Goal: Check status: Check status

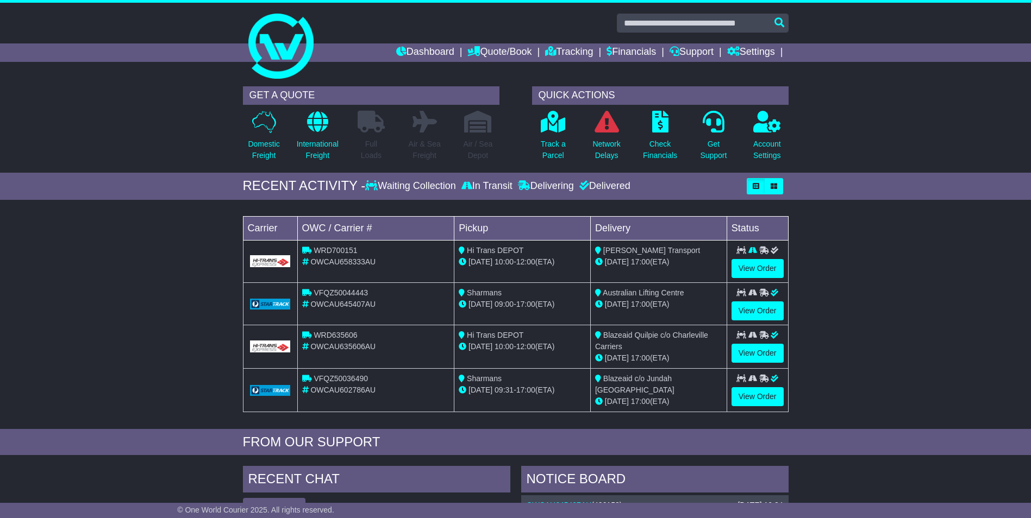
click at [895, 220] on div "Loading... No bookings found Carrier OWC / Carrier # Pickup Delivery Status WRD…" at bounding box center [515, 317] width 1031 height 224
click at [897, 116] on div "GET A QUOTE Domestic Freight International Freight Full Loads Air & Sea Freight…" at bounding box center [515, 127] width 1031 height 92
